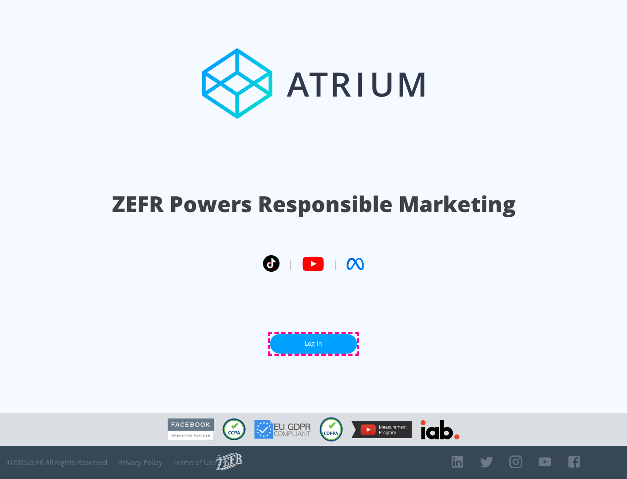
click at [313, 343] on link "Log In" at bounding box center [313, 344] width 87 height 20
